Goal: Find specific page/section: Find specific page/section

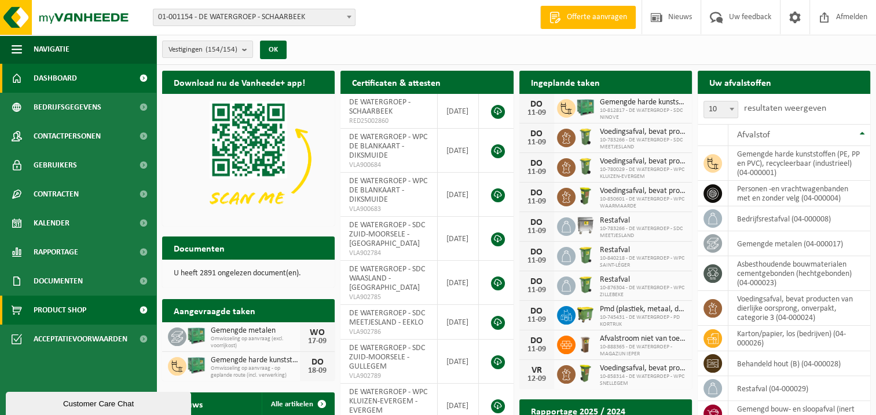
click at [72, 314] on span "Product Shop" at bounding box center [60, 309] width 53 height 29
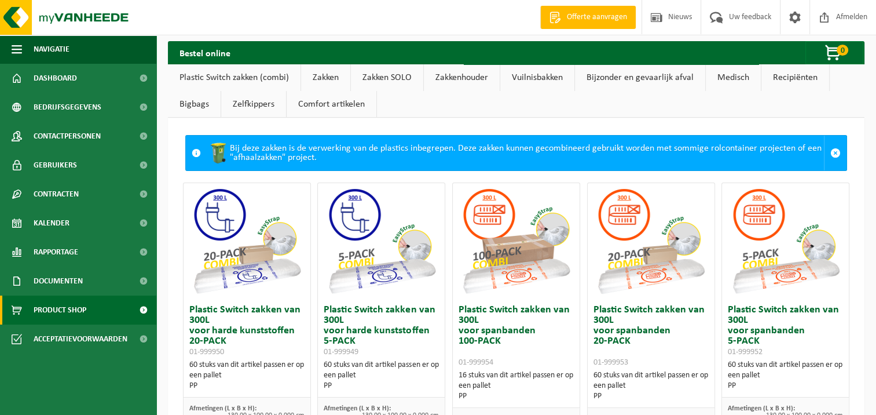
click at [659, 76] on link "Bijzonder en gevaarlijk afval" at bounding box center [640, 77] width 130 height 27
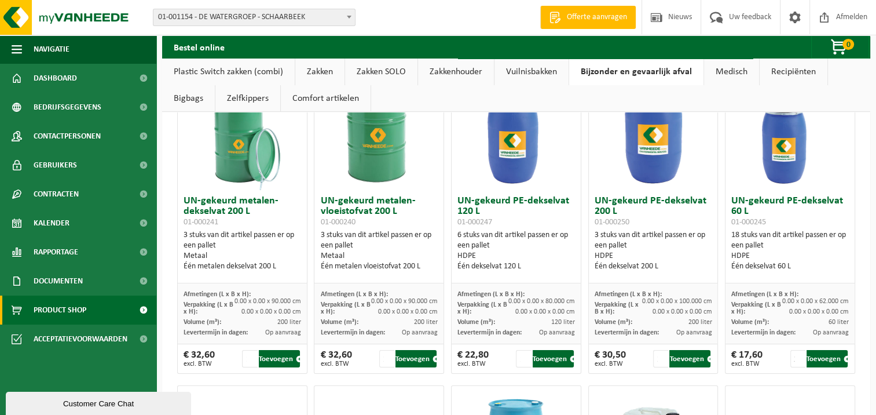
scroll to position [60, 0]
